Goal: Navigation & Orientation: Find specific page/section

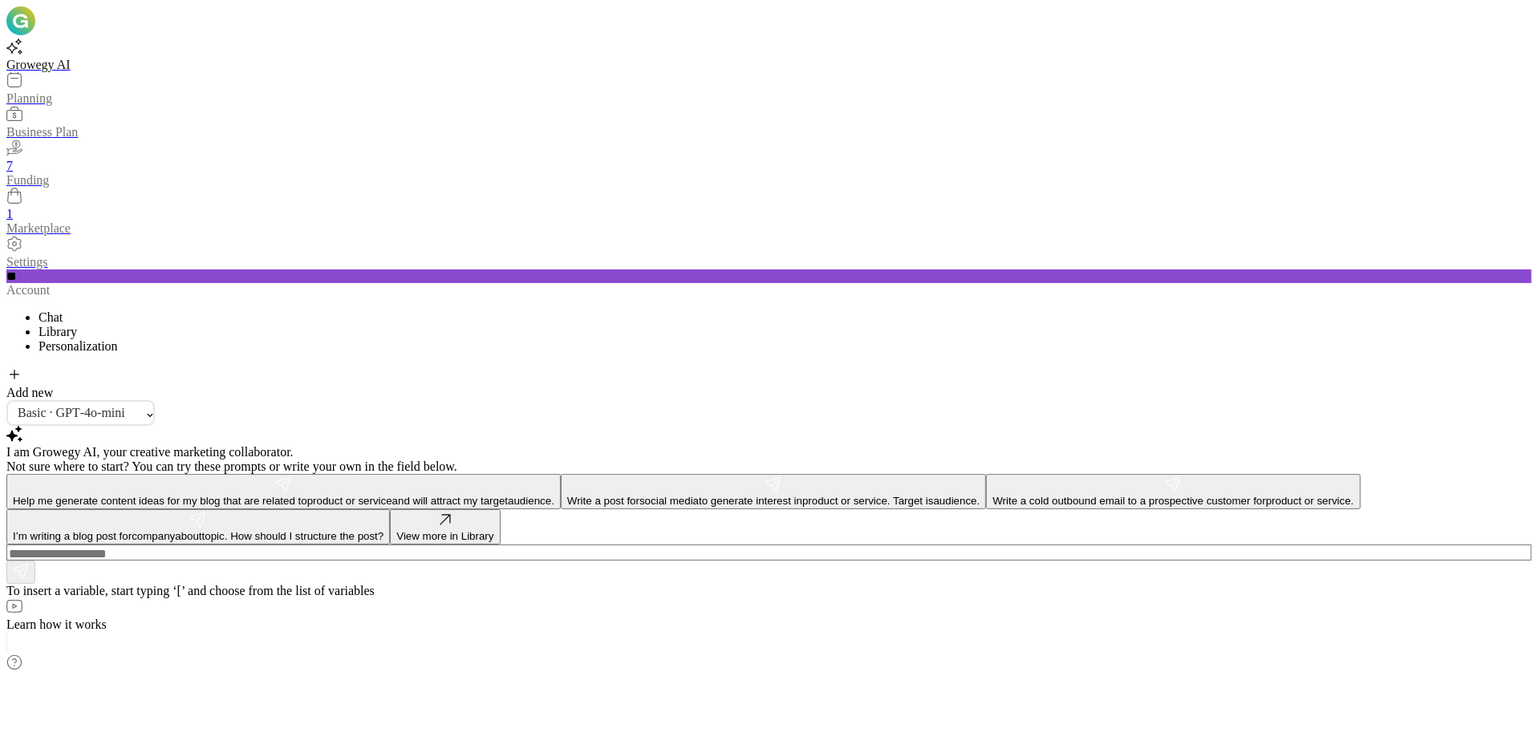
click at [35, 28] on img at bounding box center [20, 20] width 29 height 29
click at [45, 283] on div "**" at bounding box center [768, 277] width 1525 height 14
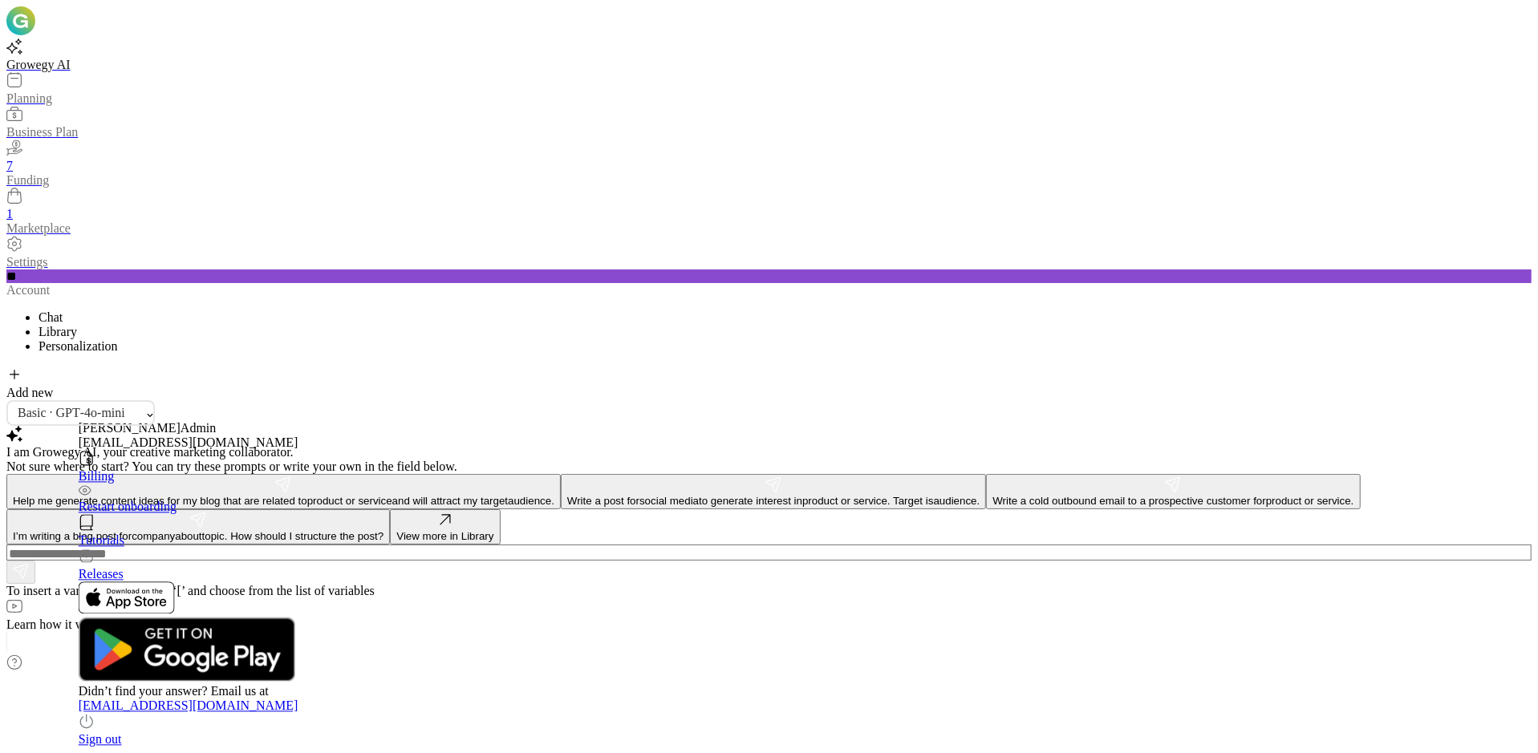
click at [178, 450] on div "Billing" at bounding box center [189, 467] width 220 height 34
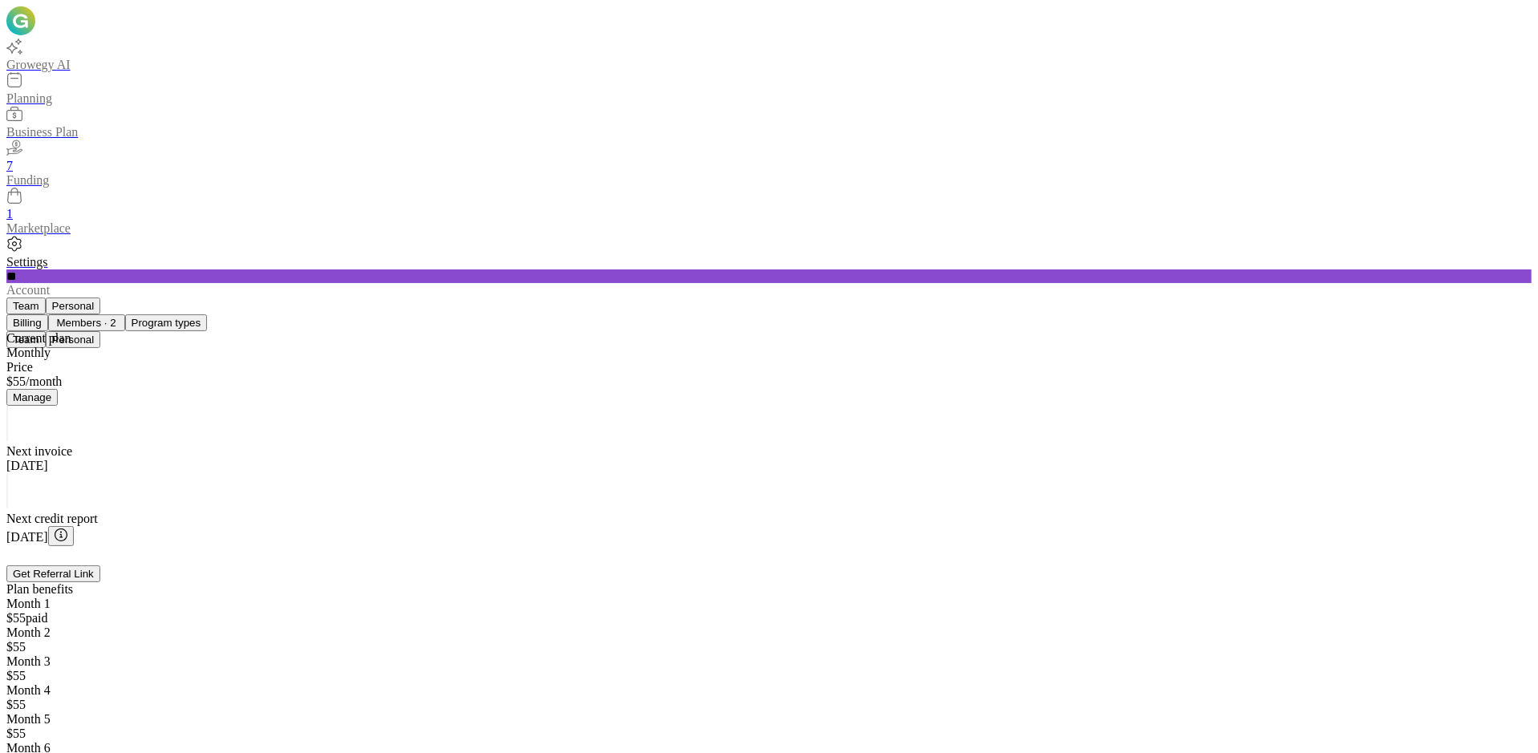
scroll to position [331, 0]
click at [62, 173] on div "02 7" at bounding box center [768, 157] width 1525 height 34
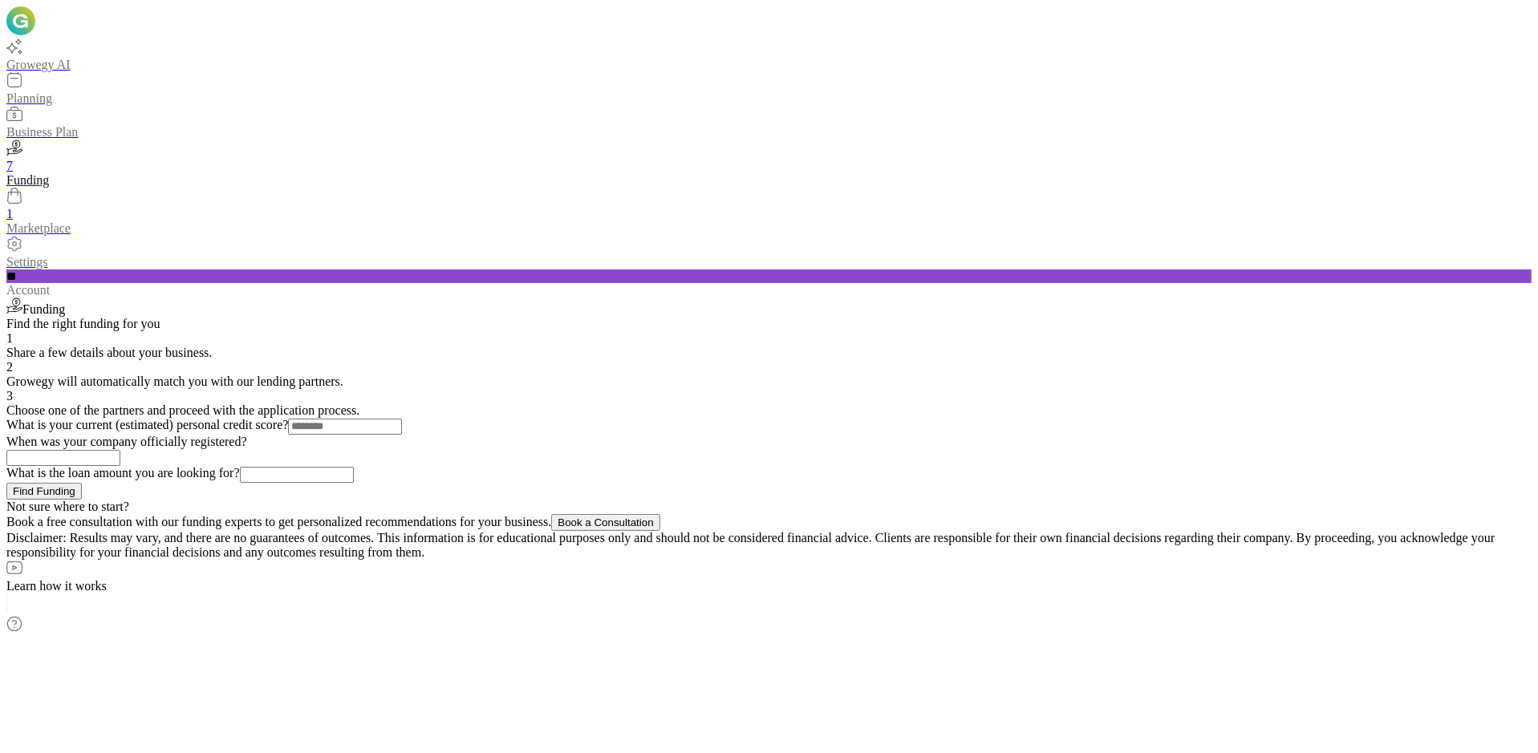
click at [22, 204] on icon at bounding box center [14, 196] width 16 height 16
